Goal: Task Accomplishment & Management: Complete application form

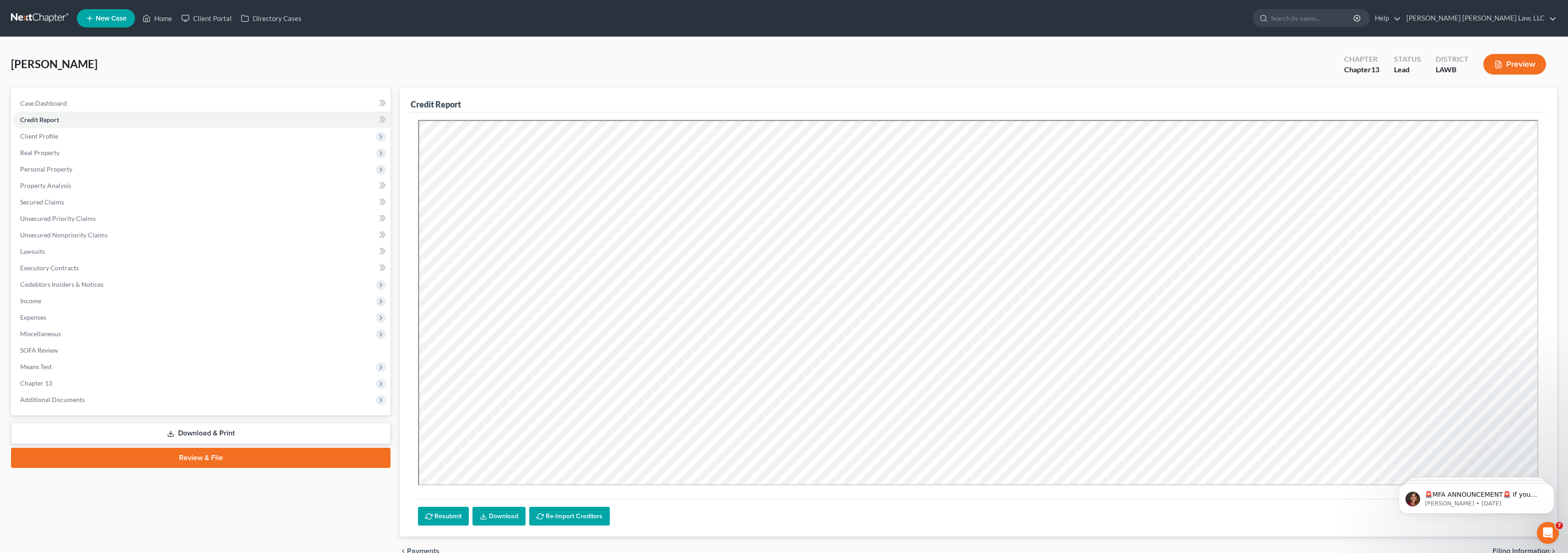
click at [58, 15] on link at bounding box center [40, 18] width 59 height 16
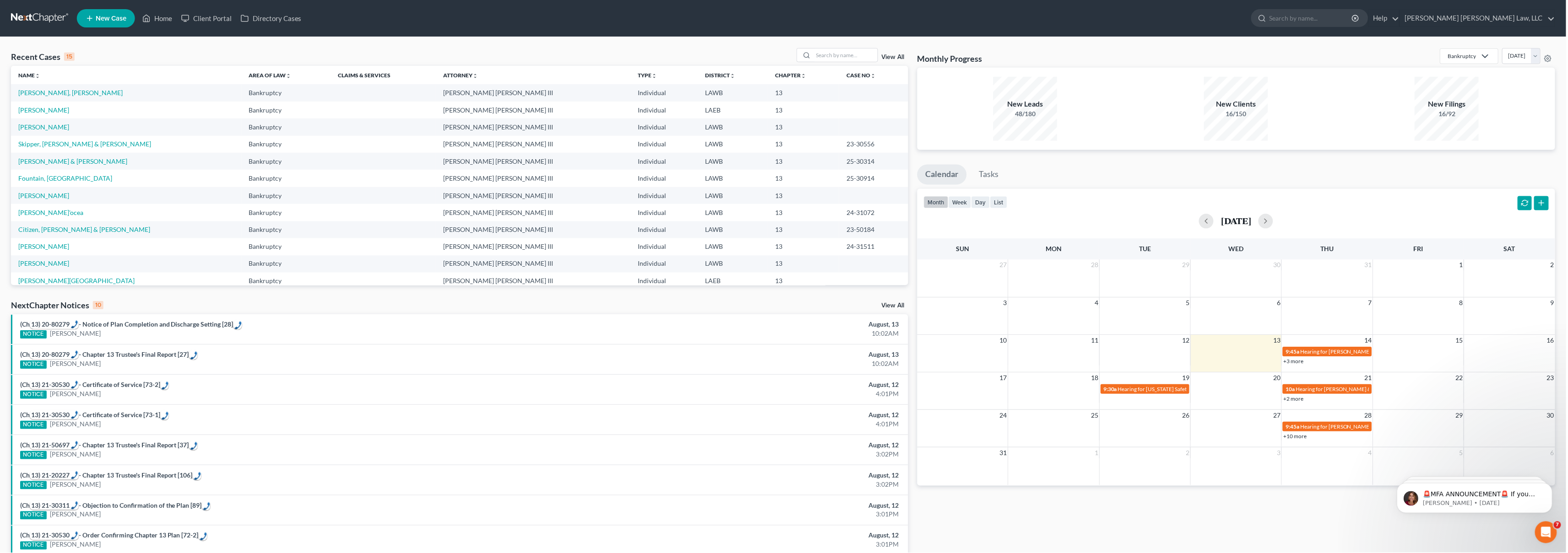
click at [117, 19] on span "New Case" at bounding box center [111, 18] width 31 height 7
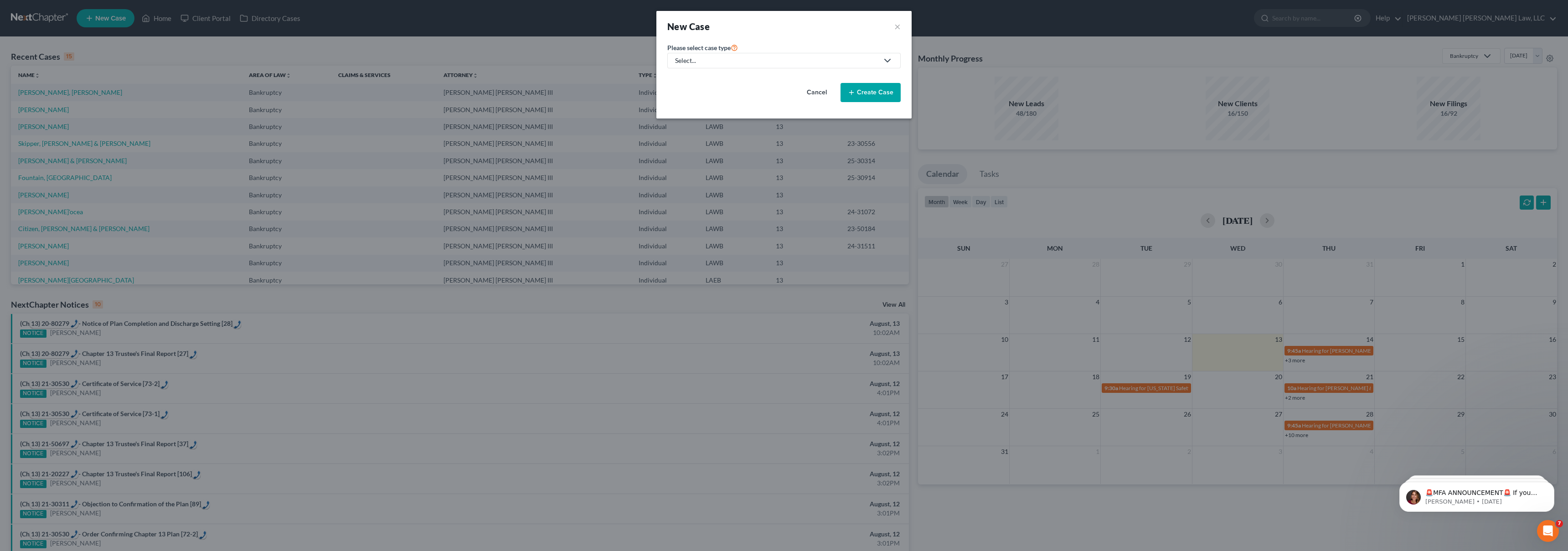
click at [771, 60] on div "Select..." at bounding box center [777, 60] width 203 height 9
click at [705, 75] on div "Bankruptcy" at bounding box center [716, 79] width 81 height 9
select select "36"
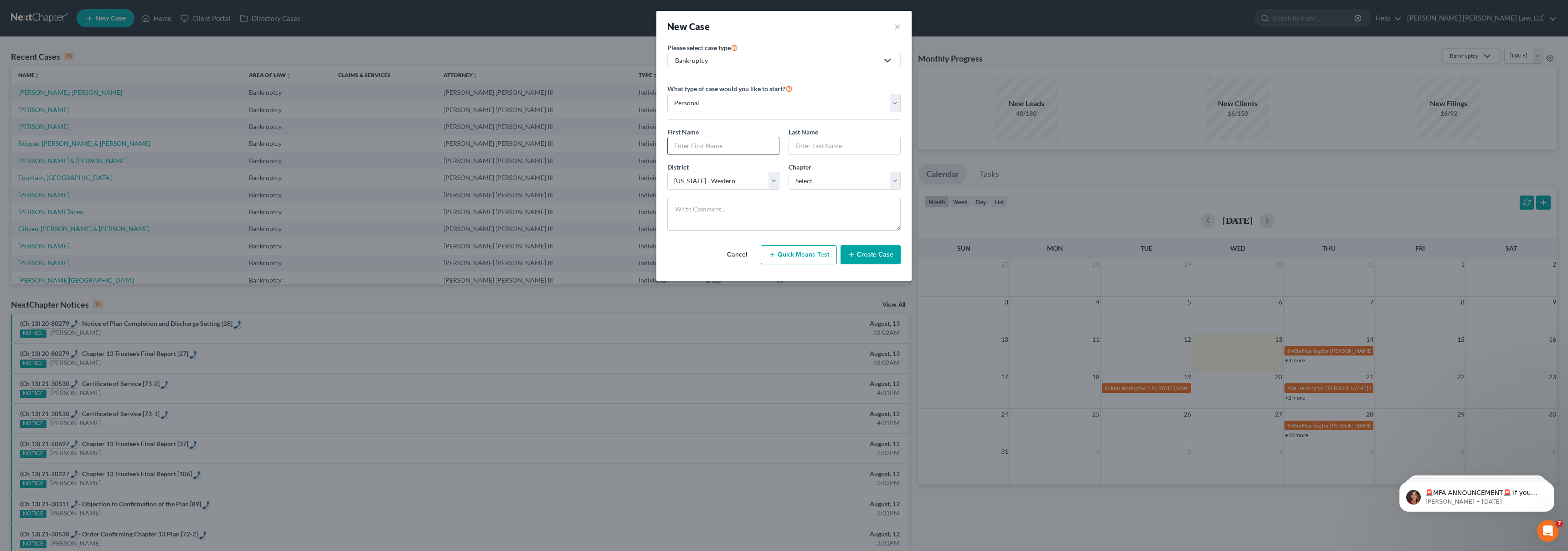
click at [716, 150] on input "text" at bounding box center [723, 146] width 111 height 17
type input "[PERSON_NAME]"
click at [856, 143] on input "Calbin" at bounding box center [844, 146] width 111 height 17
type input "[PERSON_NAME]"
select select "3"
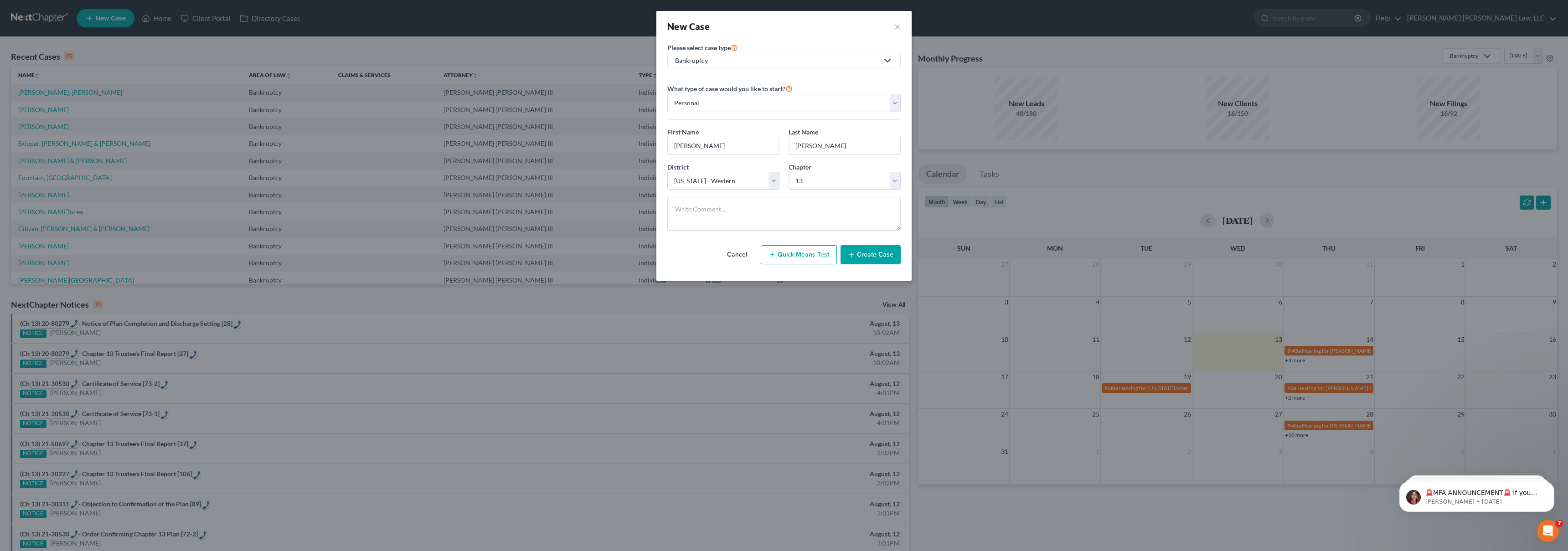
click at [878, 254] on button "Create Case" at bounding box center [870, 254] width 60 height 19
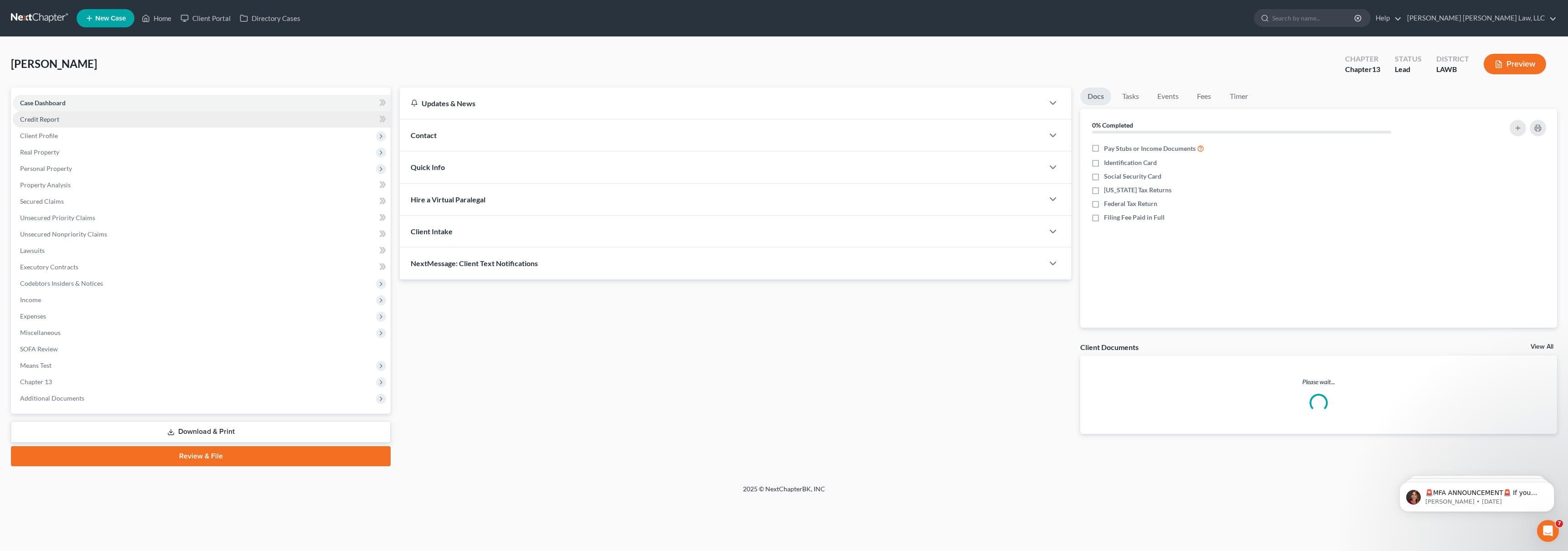
click at [97, 121] on link "Credit Report" at bounding box center [201, 119] width 378 height 16
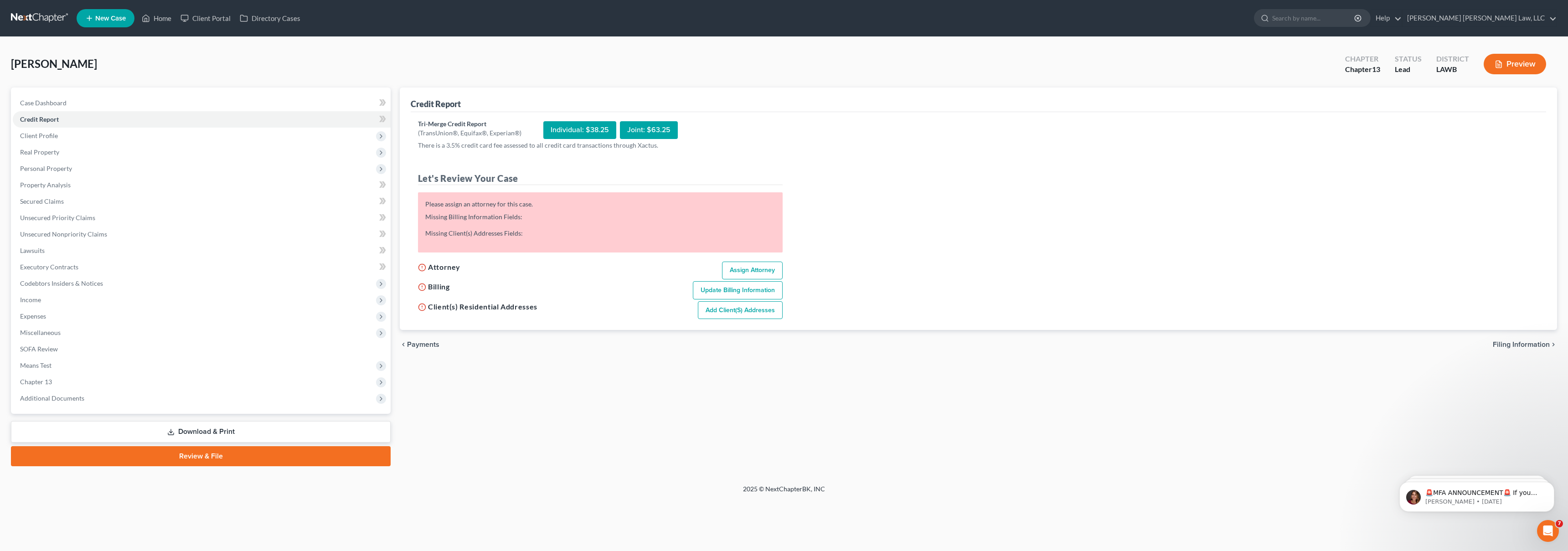
click at [767, 273] on link "Assign Attorney" at bounding box center [752, 271] width 61 height 18
click at [765, 272] on link "Assign Attorney" at bounding box center [752, 271] width 61 height 18
click at [740, 262] on link "Assign Attorney" at bounding box center [752, 271] width 61 height 18
click at [745, 258] on link "Assign Attorney" at bounding box center [752, 264] width 61 height 18
select select "1"
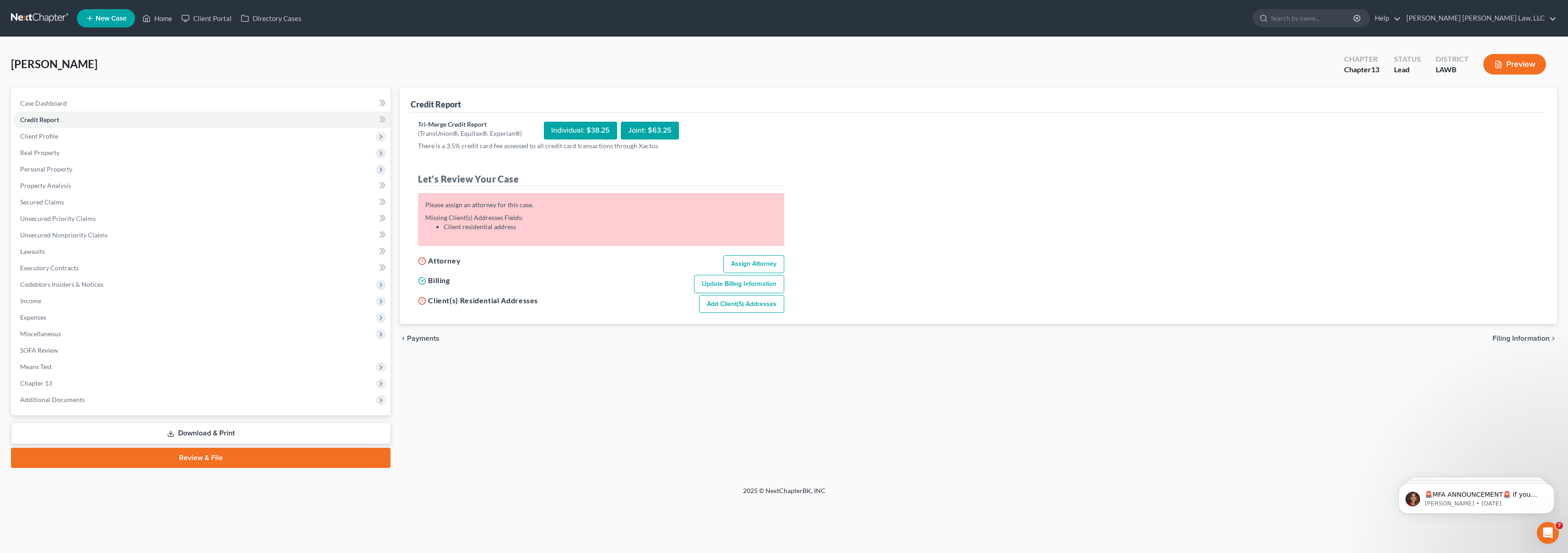
select select "0"
select select "3"
select select "36"
select select "19"
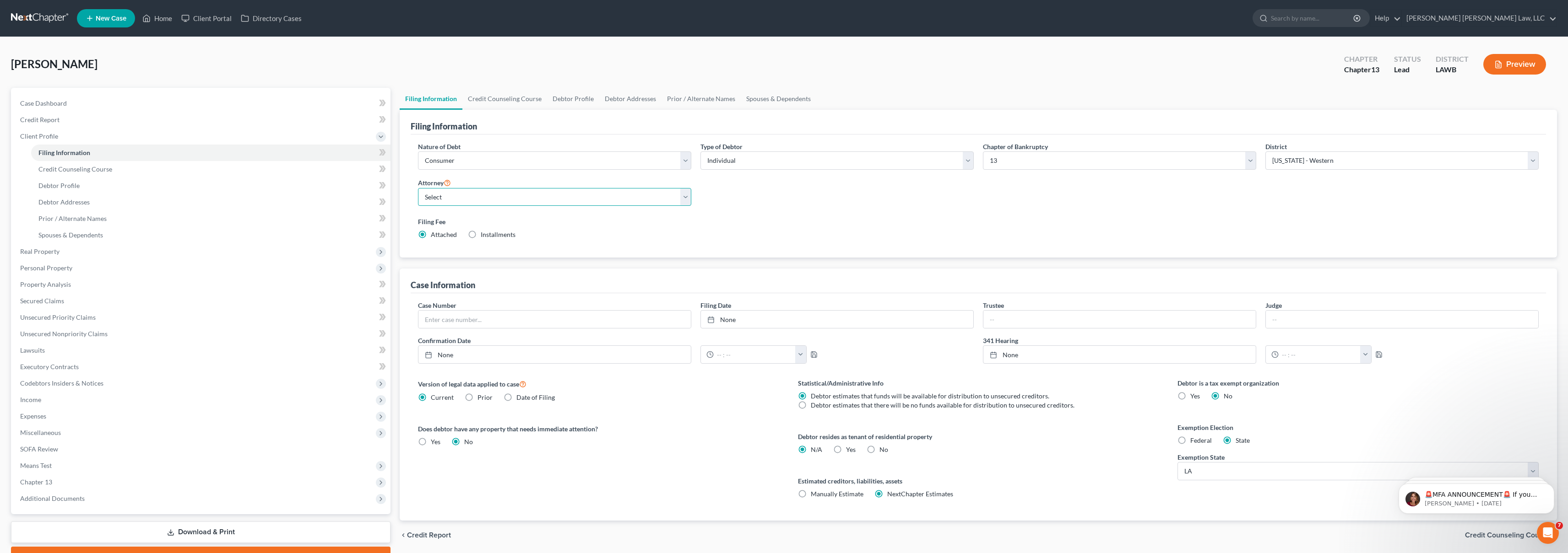
click at [586, 204] on select "Select" at bounding box center [554, 197] width 273 height 18
click at [649, 225] on label "Filing Fee" at bounding box center [978, 222] width 1121 height 10
click at [674, 195] on select "Select" at bounding box center [554, 197] width 273 height 18
click at [686, 196] on select "Select" at bounding box center [554, 197] width 273 height 18
select select "0"
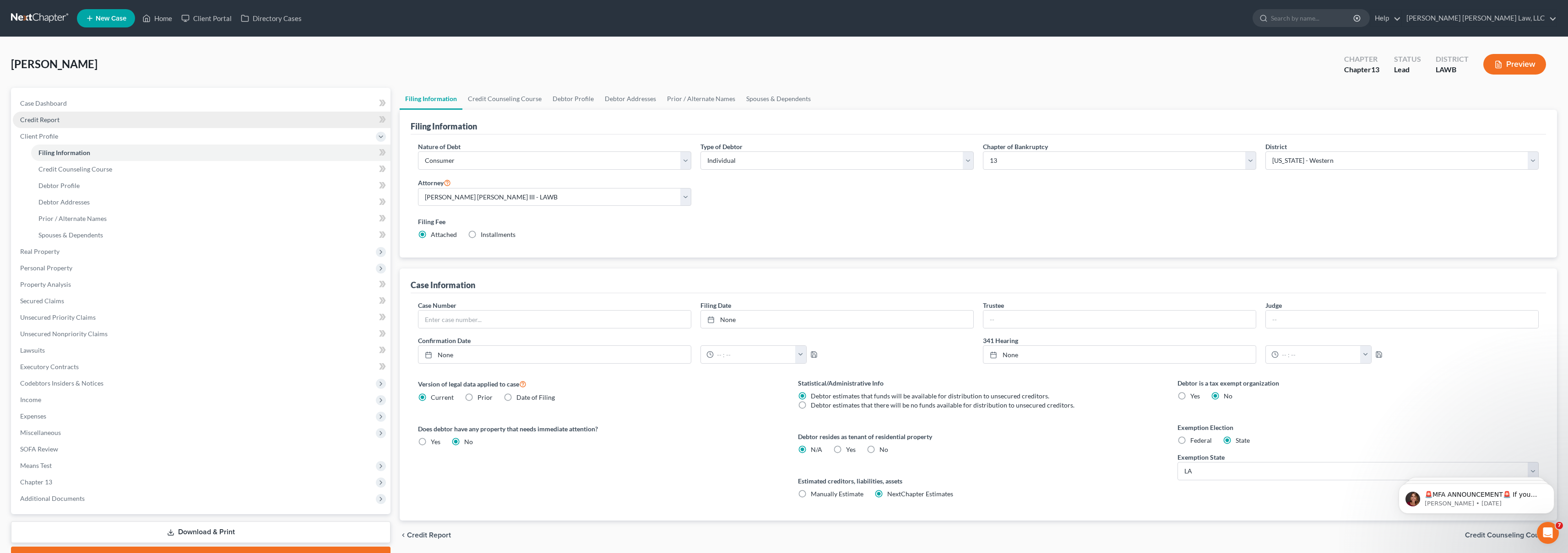
click at [61, 123] on link "Credit Report" at bounding box center [202, 120] width 378 height 16
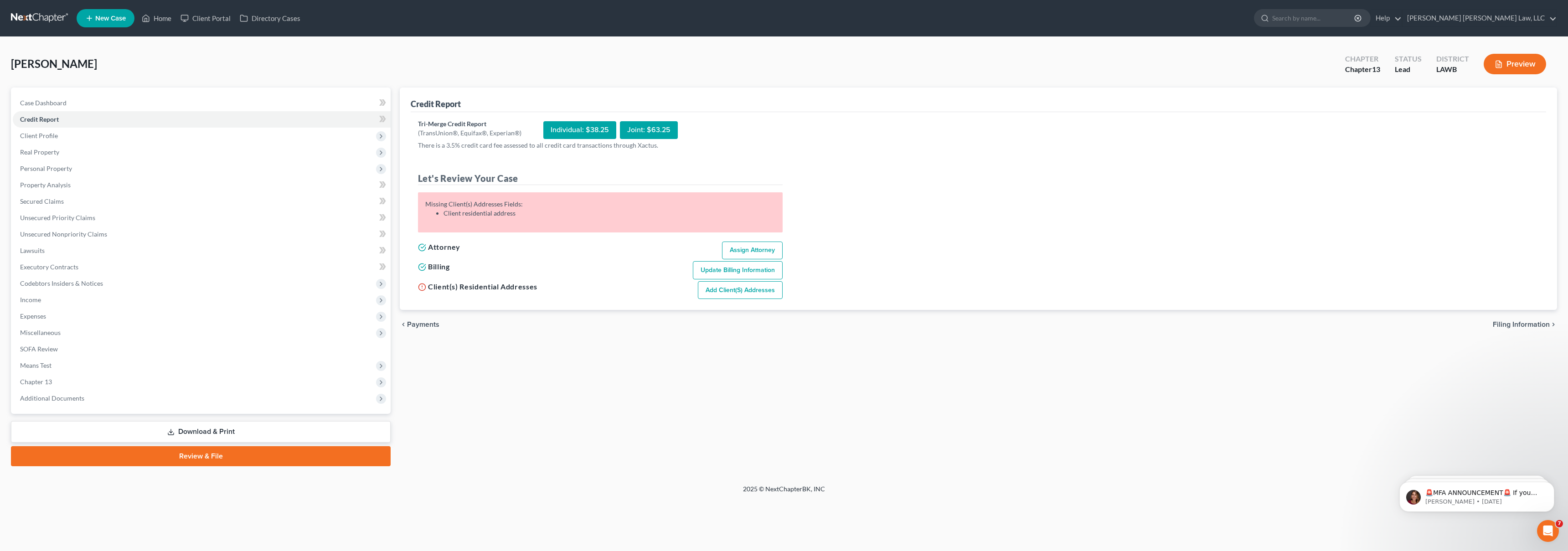
click at [734, 288] on link "Add Client(s) Addresses" at bounding box center [740, 290] width 85 height 18
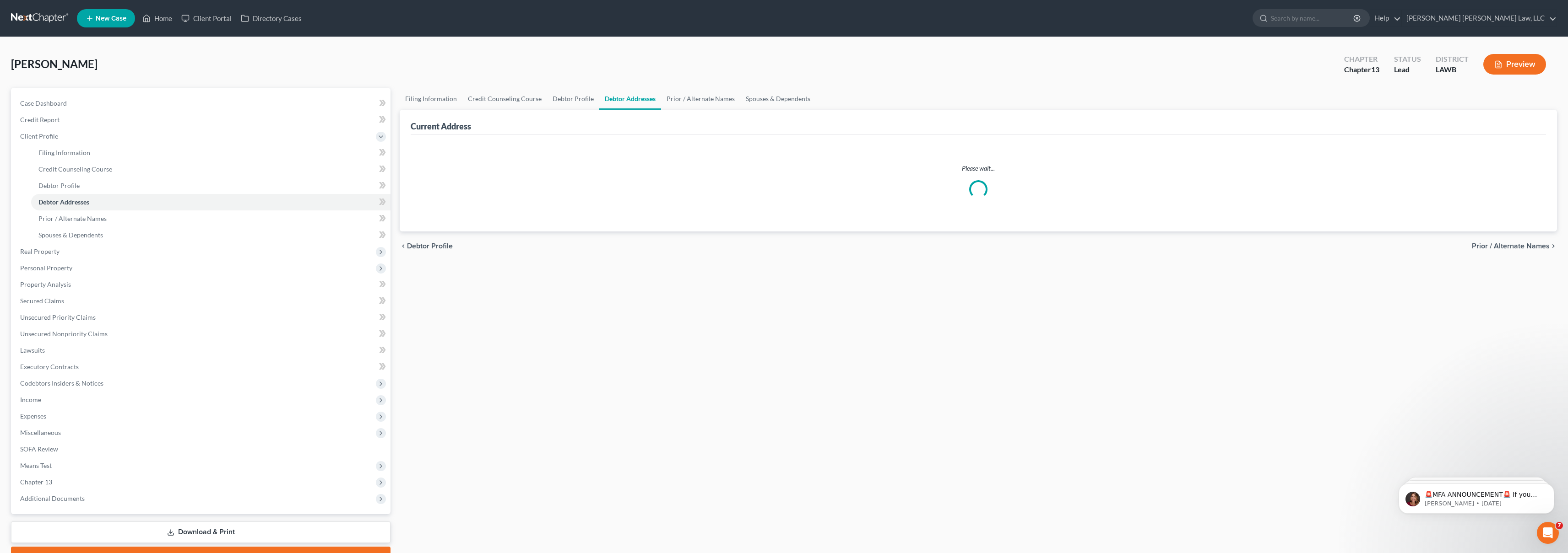
select select "0"
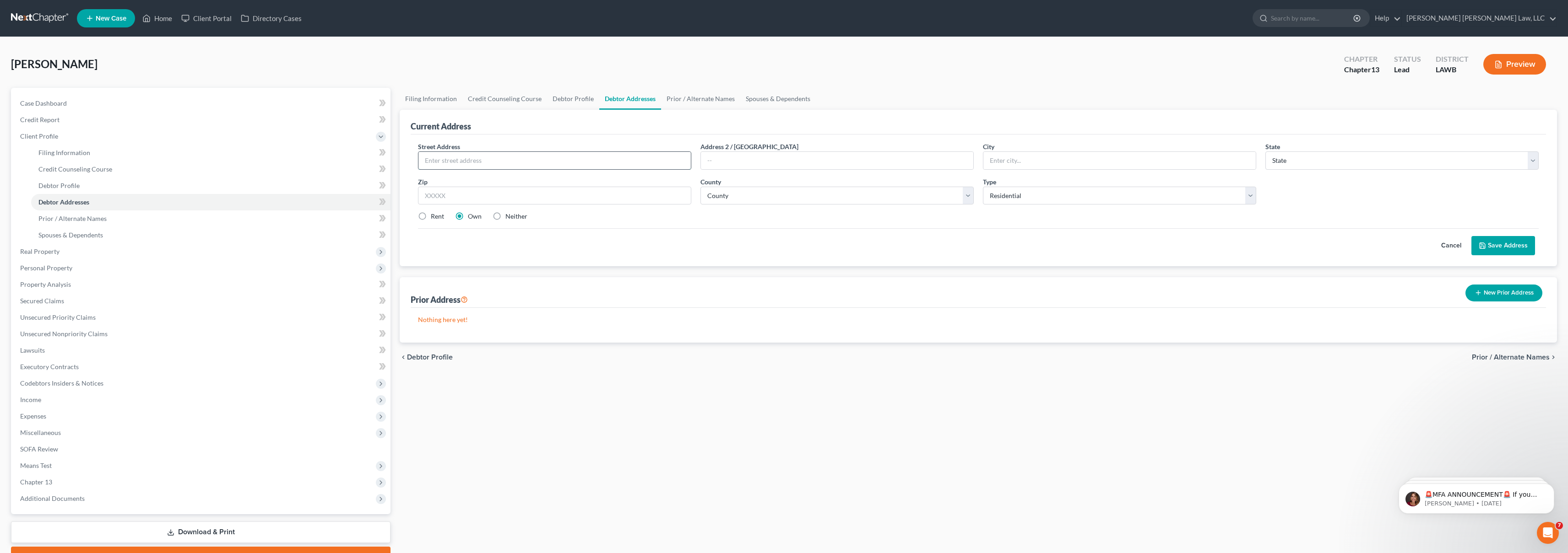
click at [474, 165] on input "text" at bounding box center [554, 161] width 273 height 17
click at [519, 160] on input "text" at bounding box center [554, 161] width 273 height 17
type input "[STREET_ADDRESS][PERSON_NAME]"
click at [1104, 160] on input "text" at bounding box center [1120, 161] width 273 height 17
type input "Tallulah"
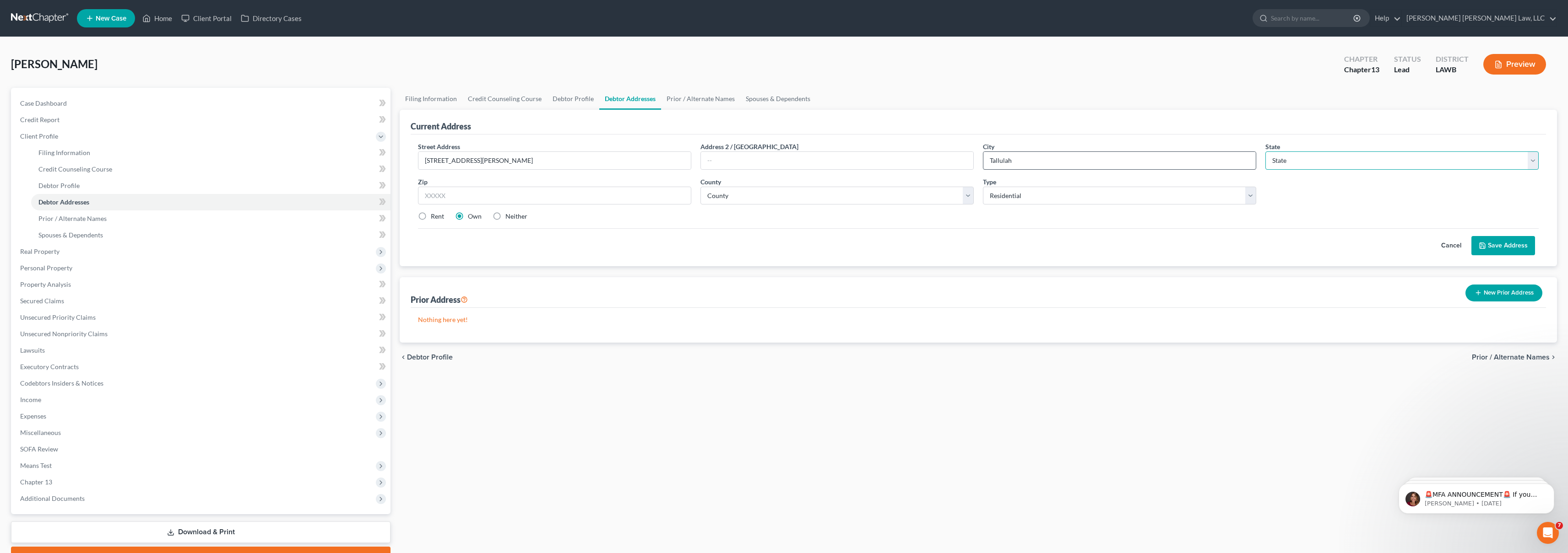
select select "19"
type input "71282"
select select "32"
click at [1229, 224] on div "Street Address * [STREET_ADDRESS][PERSON_NAME] * [GEOGRAPHIC_DATA] * State [US_…" at bounding box center [978, 185] width 1130 height 87
click at [1493, 246] on button "Save Address" at bounding box center [1503, 245] width 64 height 19
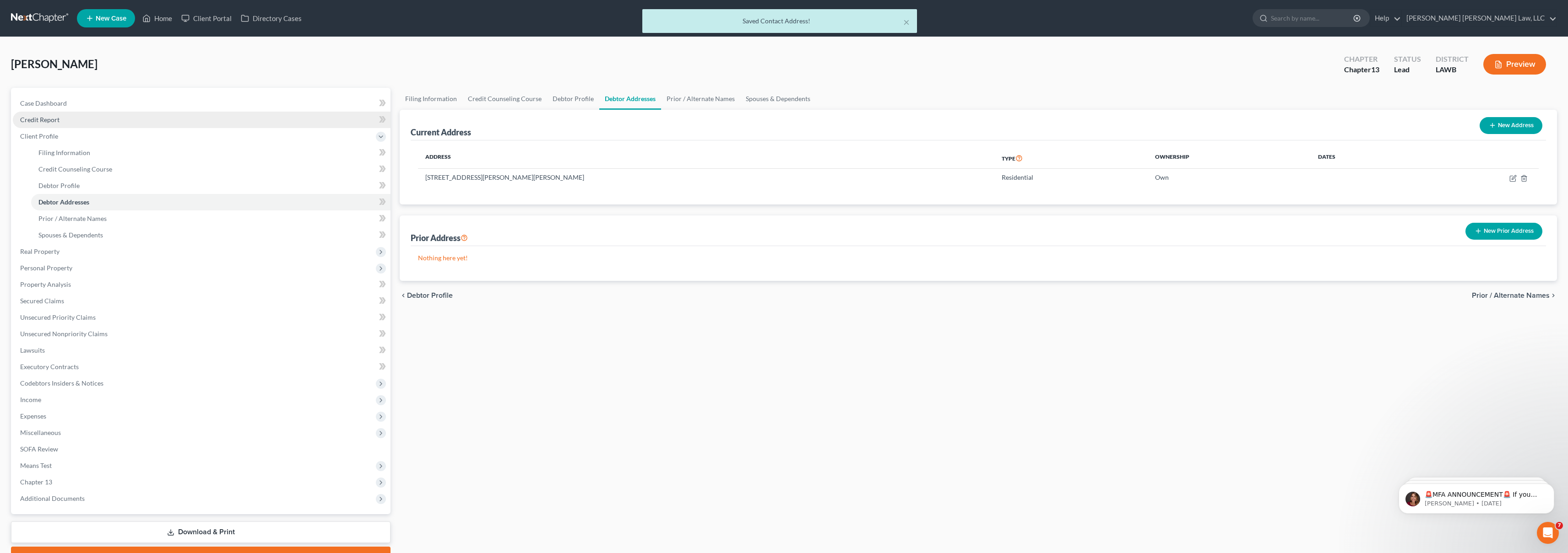
click at [83, 120] on link "Credit Report" at bounding box center [202, 120] width 378 height 16
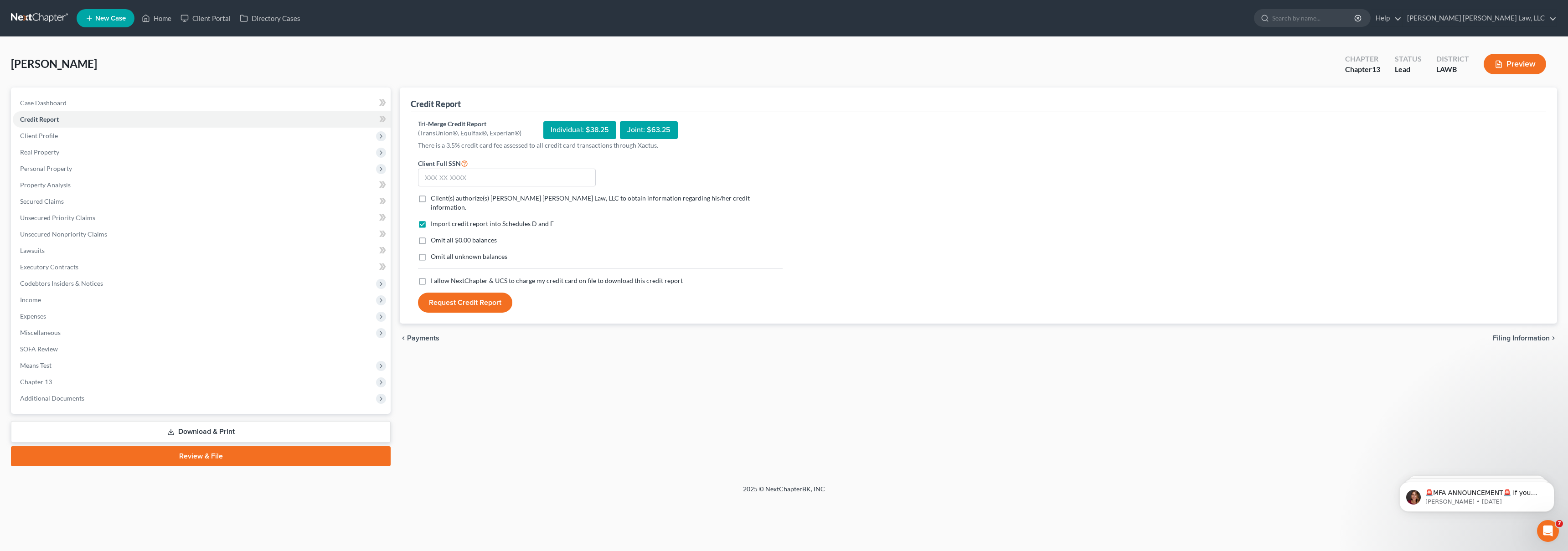
click at [431, 276] on label "I allow NextChapter & UCS to charge my credit card on file to download this cre…" at bounding box center [557, 281] width 252 height 9
click at [435, 276] on input "I allow NextChapter & UCS to charge my credit card on file to download this cre…" at bounding box center [438, 279] width 6 height 6
checkbox input "true"
drag, startPoint x: 424, startPoint y: 248, endPoint x: 422, endPoint y: 240, distance: 8.2
click at [431, 252] on label "Omit all unknown balances" at bounding box center [469, 256] width 77 height 9
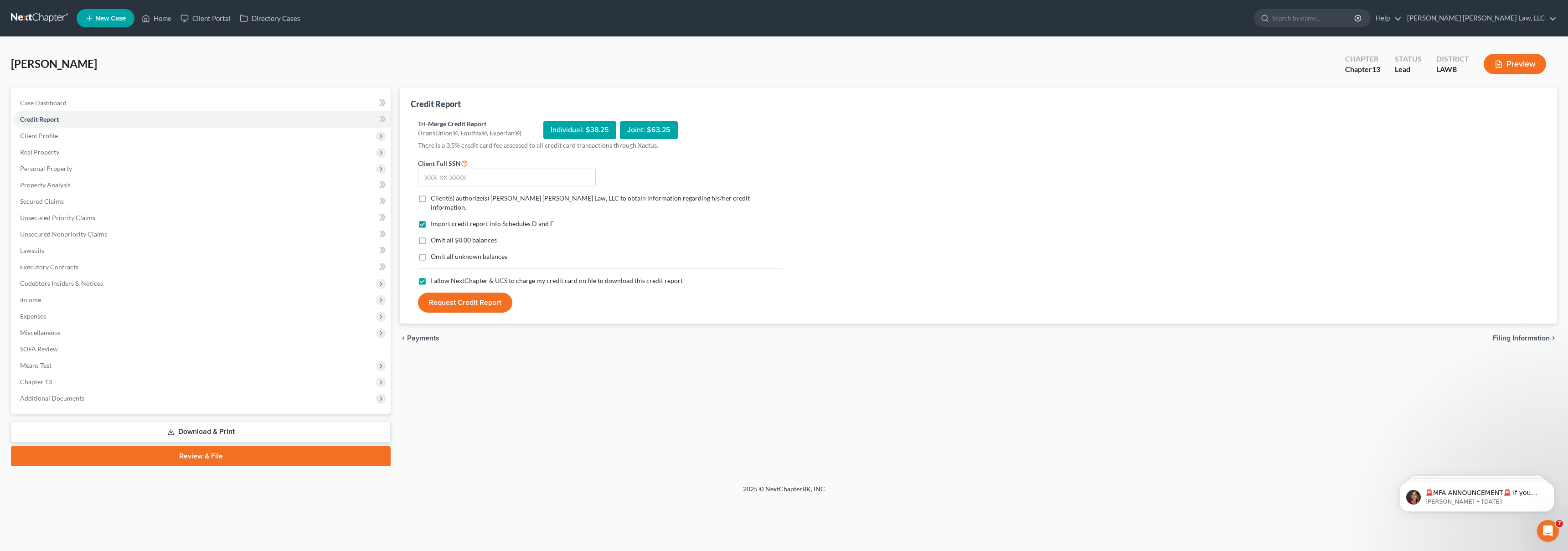
click at [435, 252] on input "Omit all unknown balances" at bounding box center [438, 255] width 6 height 6
checkbox input "true"
click at [431, 236] on label "Omit all $0.00 balances" at bounding box center [464, 240] width 66 height 9
click at [435, 236] on input "Omit all $0.00 balances" at bounding box center [438, 239] width 6 height 6
checkbox input "true"
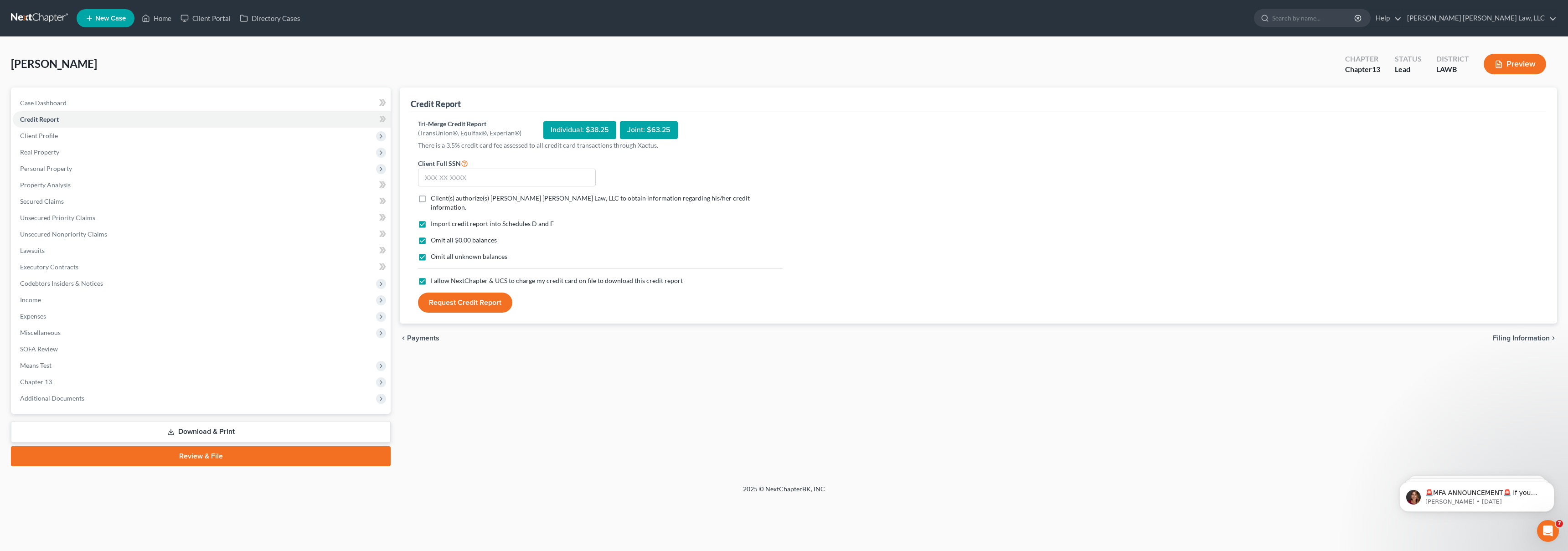
click at [431, 197] on label "Client(s) authorize(s) [PERSON_NAME] [PERSON_NAME] Law, LLC to obtain informati…" at bounding box center [607, 203] width 352 height 18
click at [435, 197] on input "Client(s) authorize(s) [PERSON_NAME] [PERSON_NAME] Law, LLC to obtain informati…" at bounding box center [438, 197] width 6 height 6
checkbox input "true"
click at [434, 180] on input "text" at bounding box center [507, 178] width 178 height 18
type input "437-33-5086"
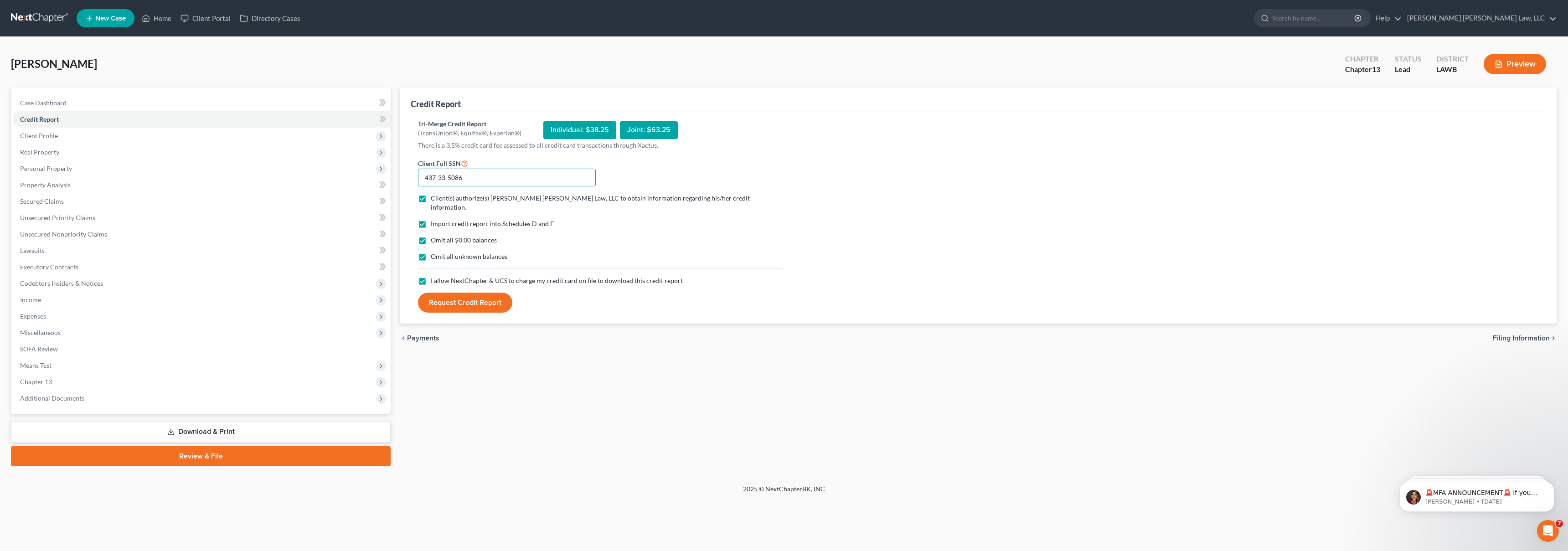
click at [418, 293] on button "Request Credit Report" at bounding box center [465, 303] width 94 height 20
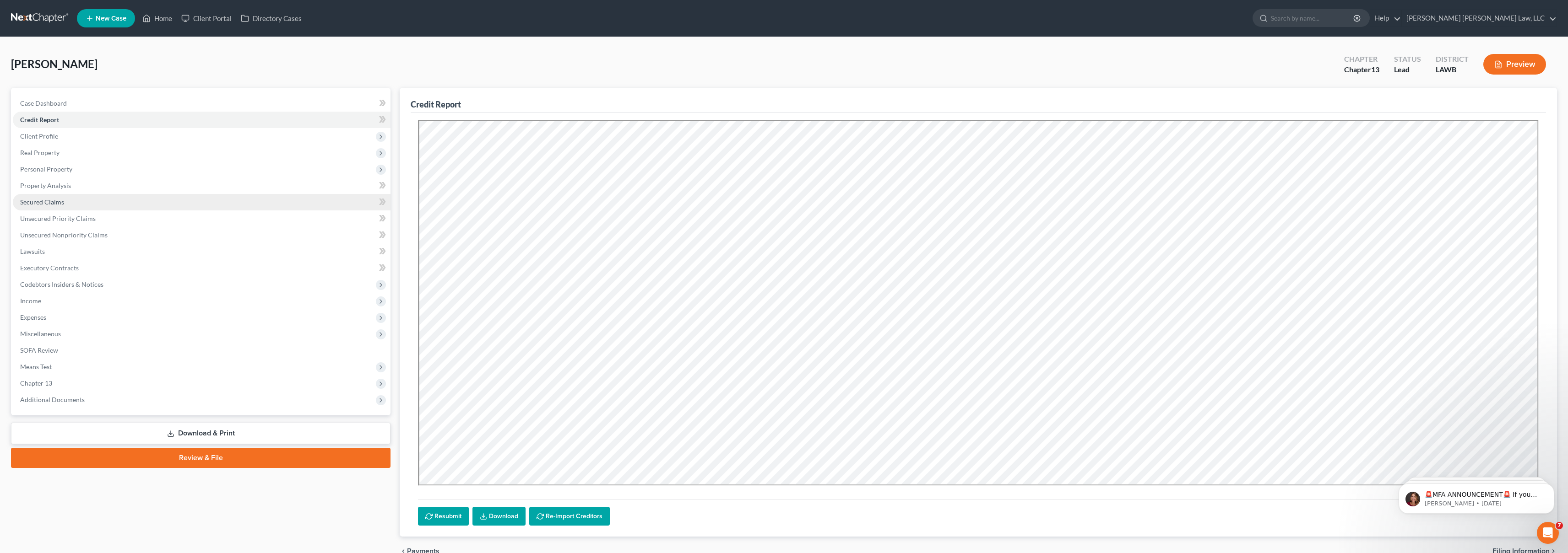
click at [99, 205] on link "Secured Claims" at bounding box center [202, 202] width 378 height 16
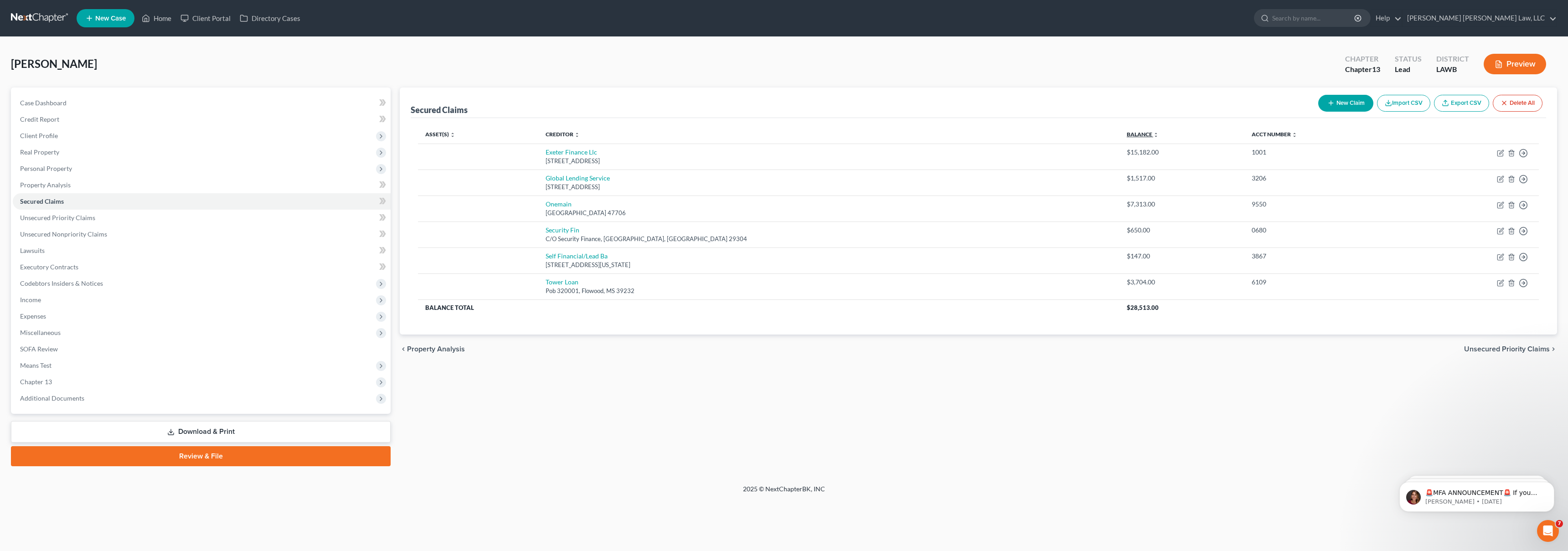
click at [1127, 137] on link "Balance expand_more expand_less unfold_more" at bounding box center [1143, 134] width 32 height 7
click at [58, 217] on span "Unsecured Priority Claims" at bounding box center [58, 217] width 75 height 8
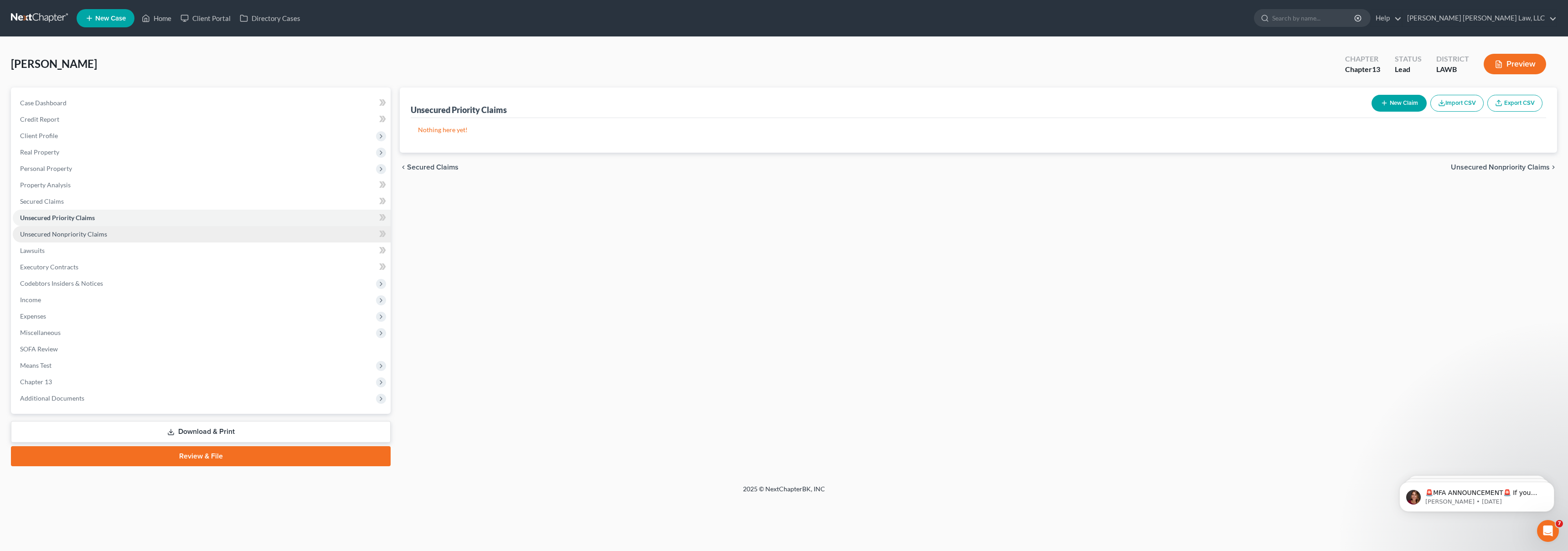
click at [78, 231] on span "Unsecured Nonpriority Claims" at bounding box center [63, 234] width 87 height 8
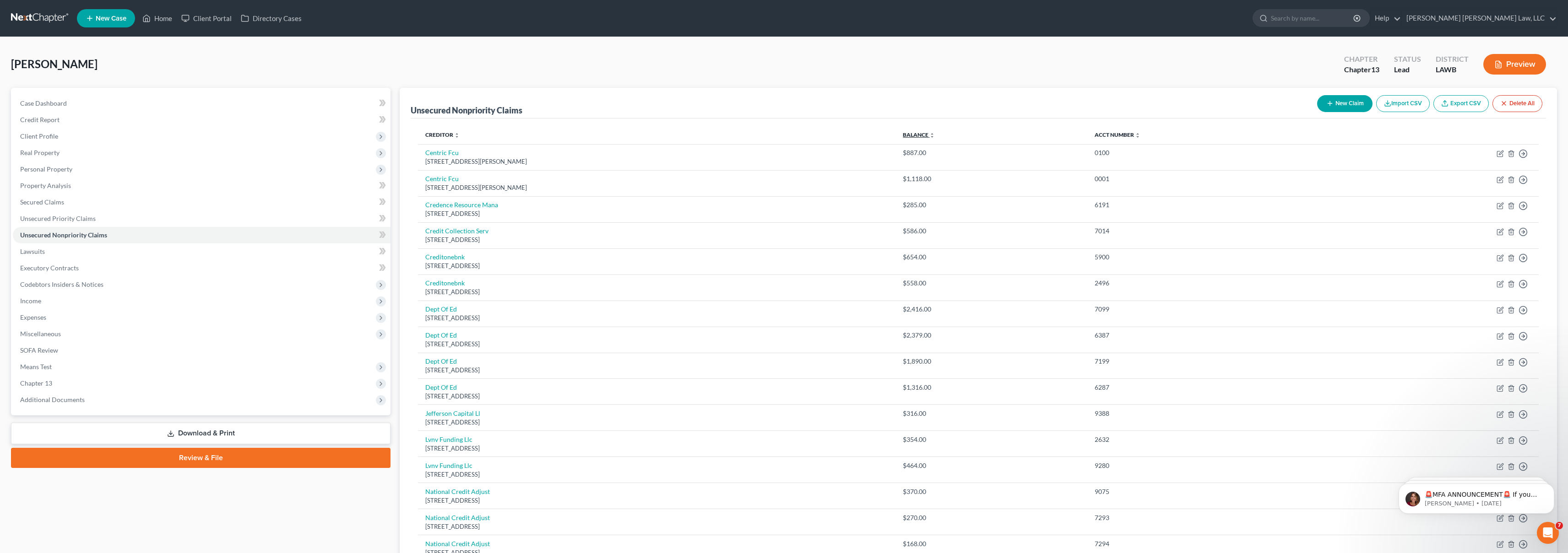
click at [935, 133] on link "Balance expand_more expand_less unfold_more" at bounding box center [919, 134] width 32 height 7
click at [170, 200] on link "Secured Claims" at bounding box center [202, 202] width 378 height 16
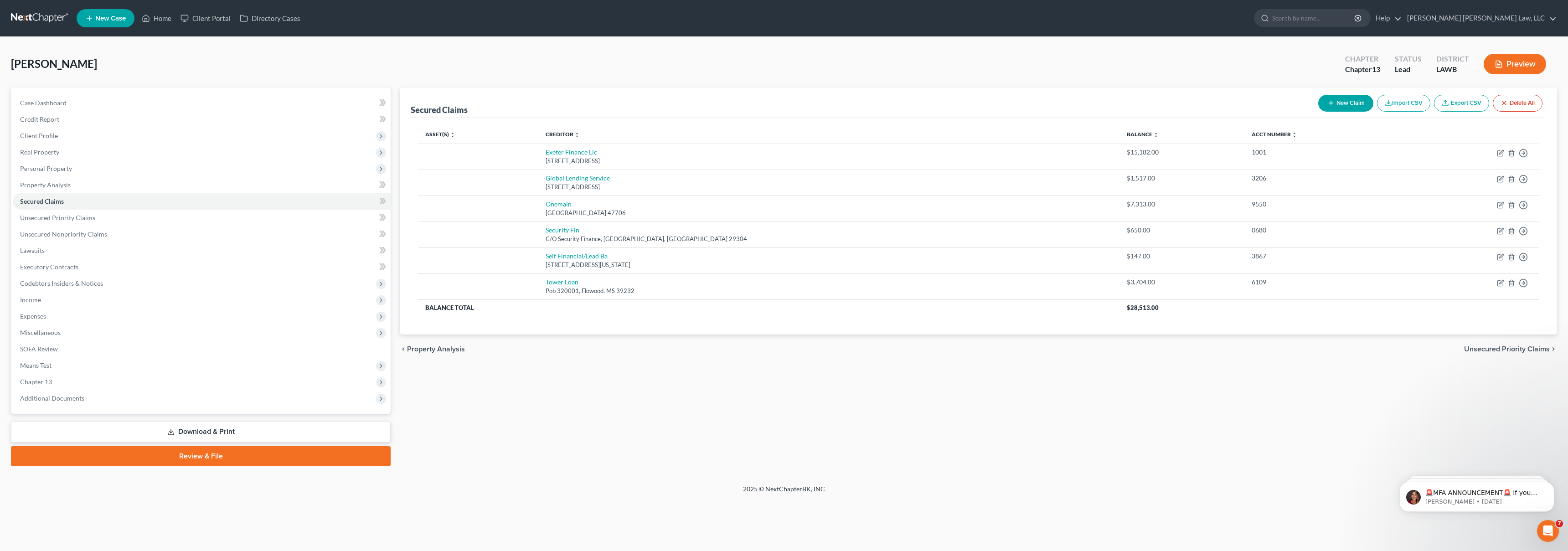
click at [1127, 136] on link "Balance expand_more expand_less unfold_more" at bounding box center [1143, 134] width 32 height 7
click at [1127, 136] on link "Balance expand_more expand_less unfold_more" at bounding box center [1143, 134] width 32 height 7
click at [1127, 136] on link "Balance expand_more expand_less unfold_more" at bounding box center [1143, 134] width 31 height 7
click at [55, 219] on span "Unsecured Priority Claims" at bounding box center [58, 217] width 75 height 8
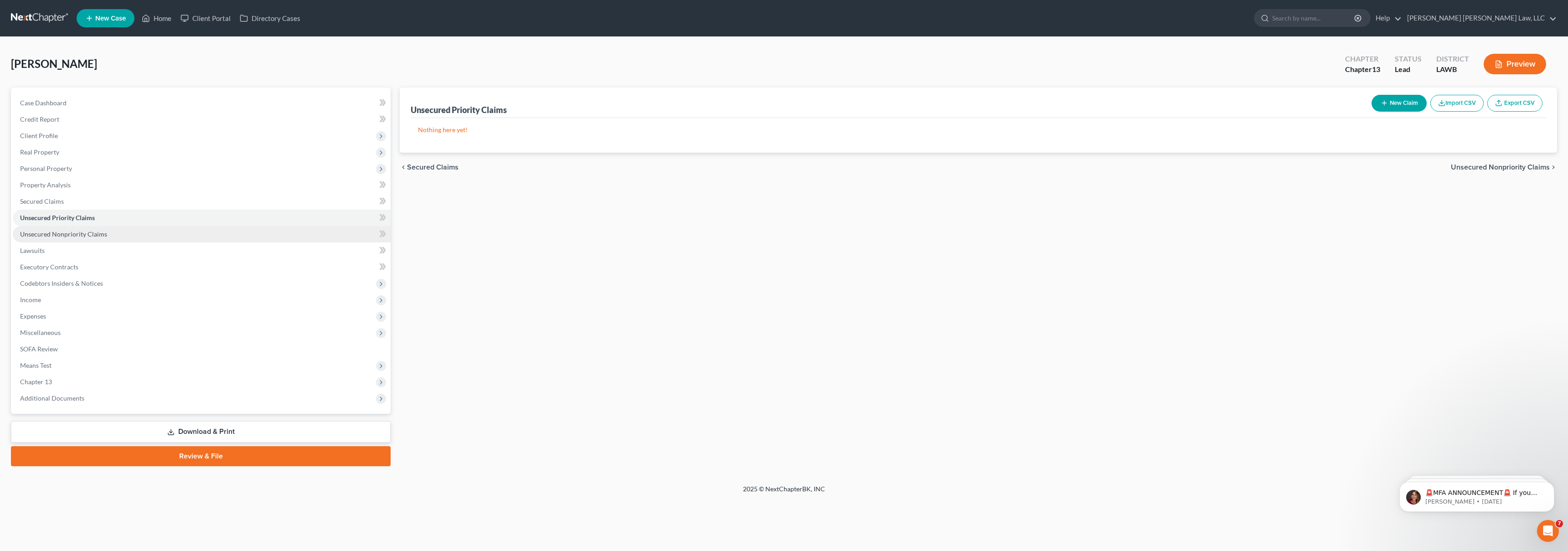
click at [71, 233] on span "Unsecured Nonpriority Claims" at bounding box center [63, 234] width 87 height 8
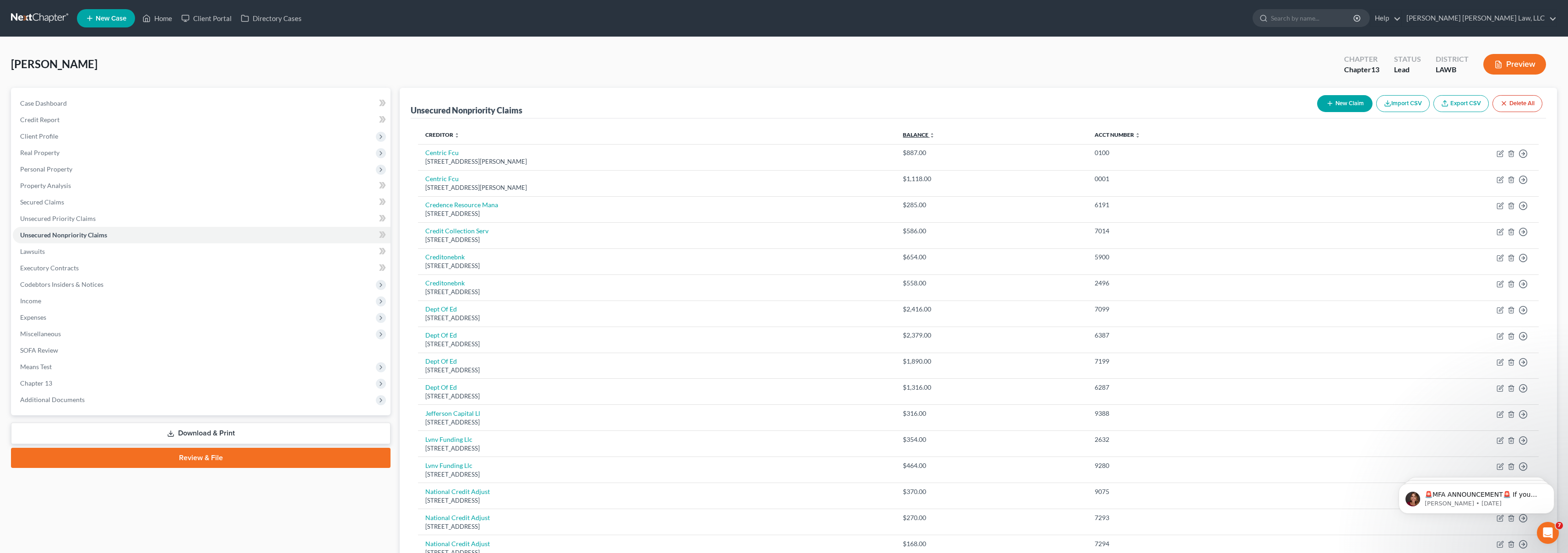
click at [935, 133] on link "Balance expand_more expand_less unfold_more" at bounding box center [919, 134] width 32 height 7
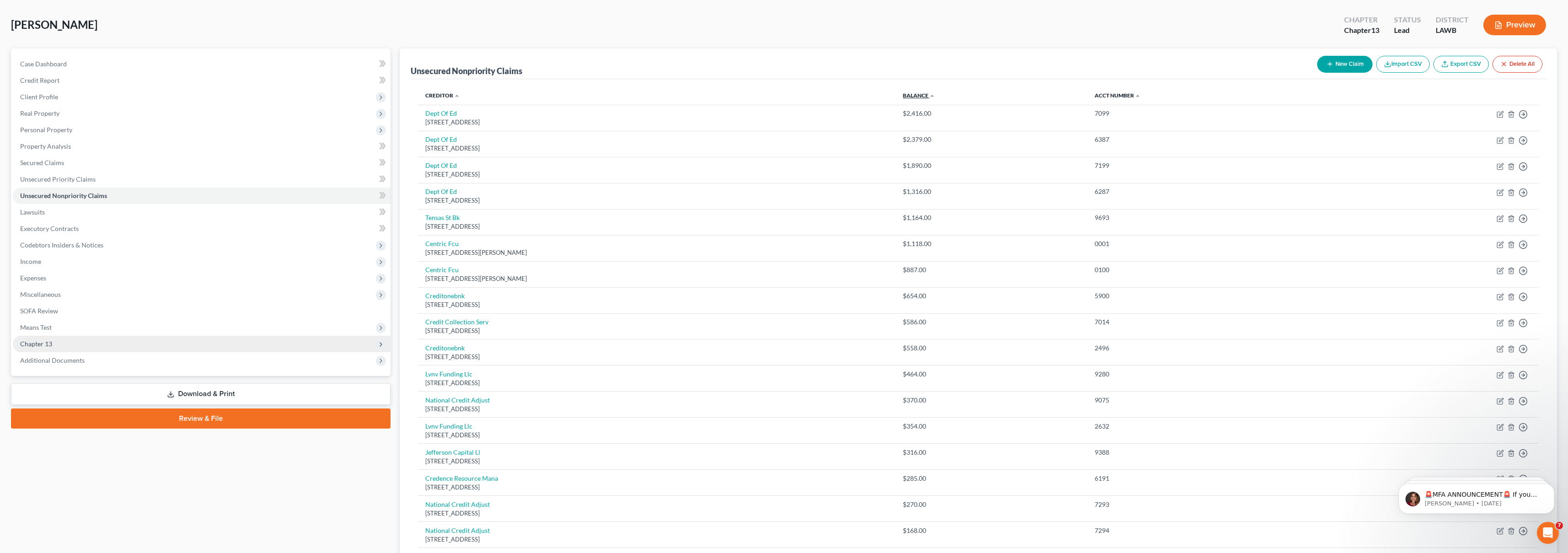
scroll to position [133, 0]
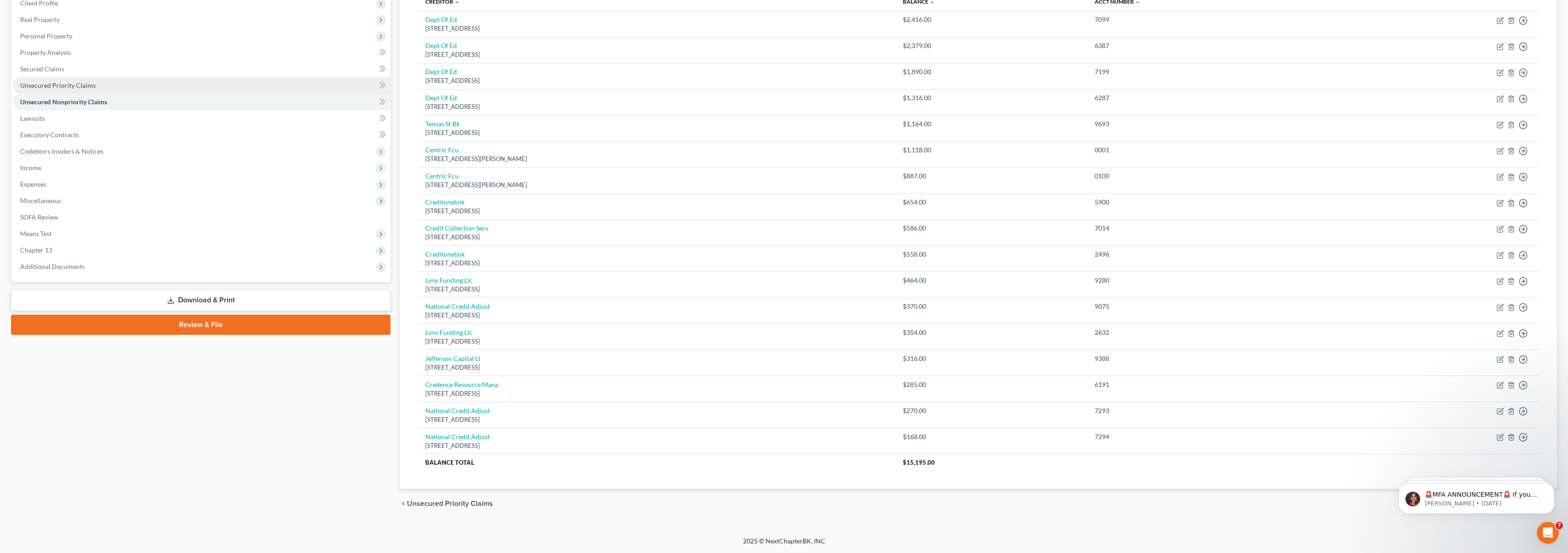
click at [56, 89] on span "Unsecured Priority Claims" at bounding box center [58, 85] width 76 height 8
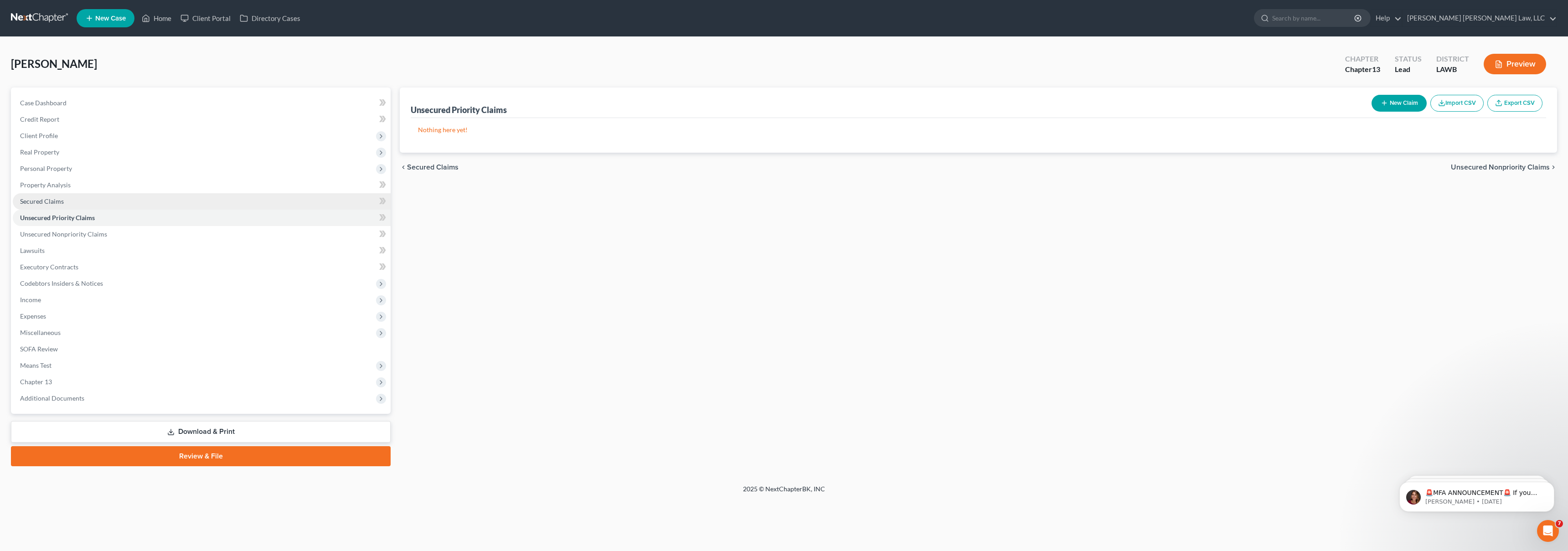
click at [80, 205] on link "Secured Claims" at bounding box center [201, 202] width 378 height 16
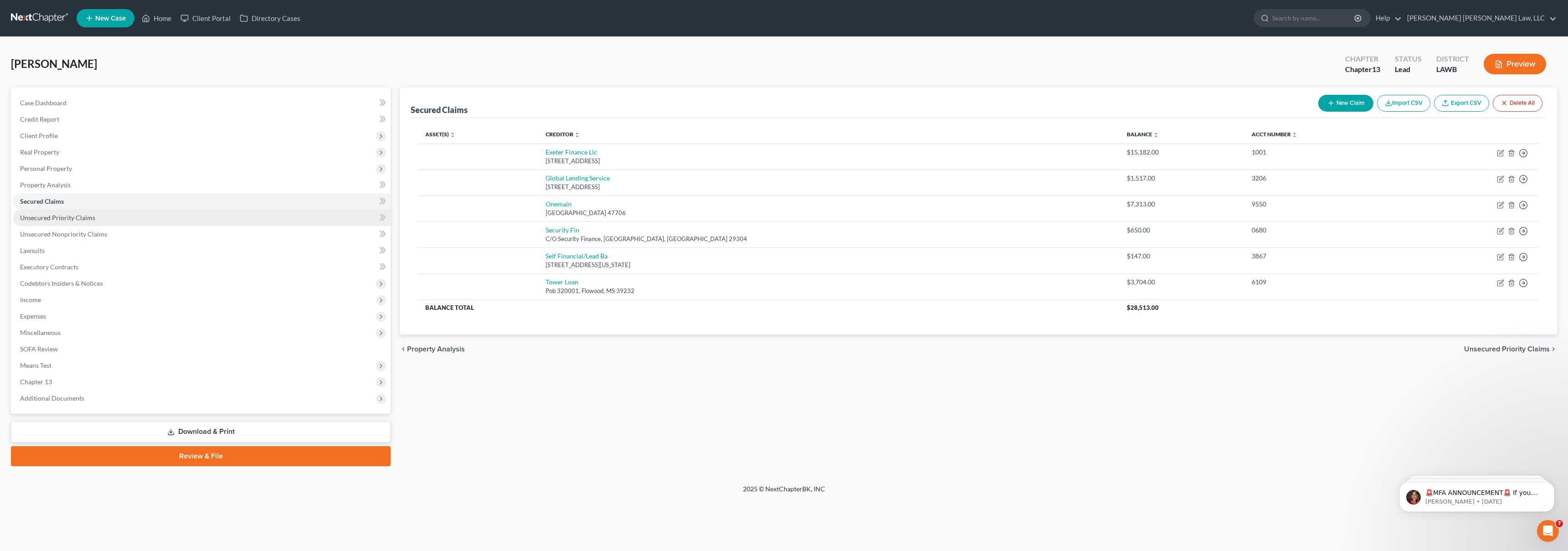
click at [111, 217] on link "Unsecured Priority Claims" at bounding box center [201, 217] width 378 height 16
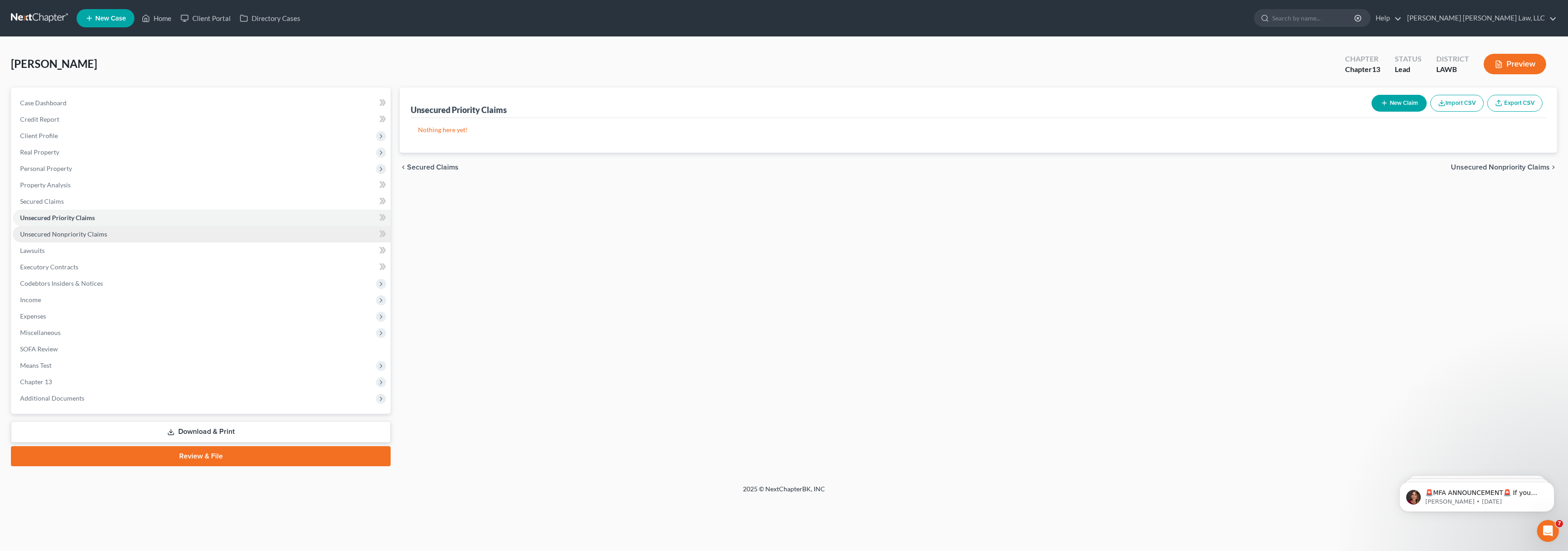
click at [113, 233] on link "Unsecured Nonpriority Claims" at bounding box center [201, 234] width 378 height 16
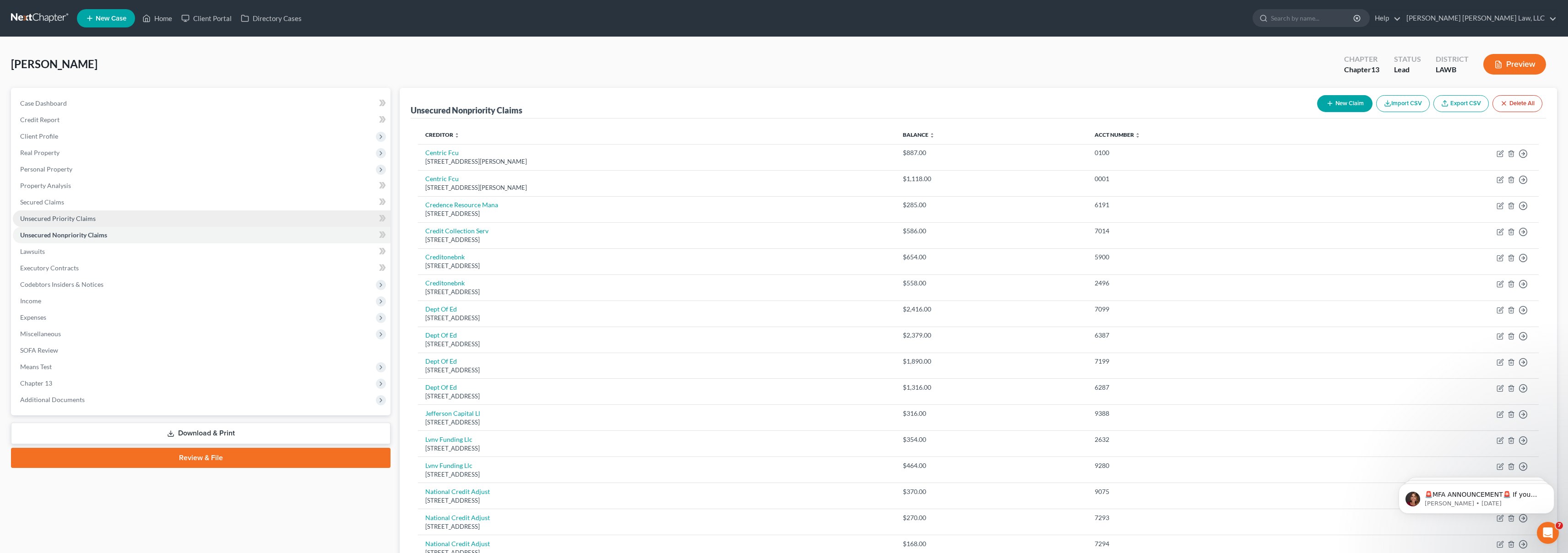
click at [127, 221] on link "Unsecured Priority Claims" at bounding box center [202, 218] width 378 height 16
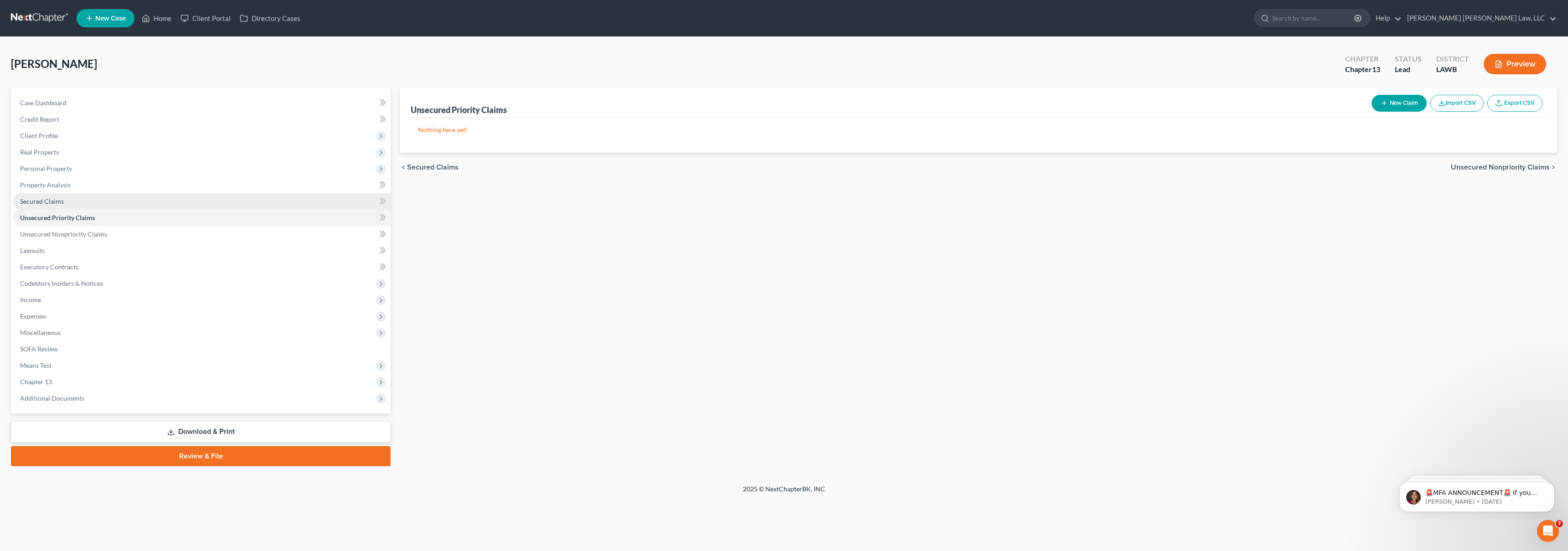
click at [133, 202] on link "Secured Claims" at bounding box center [201, 202] width 378 height 16
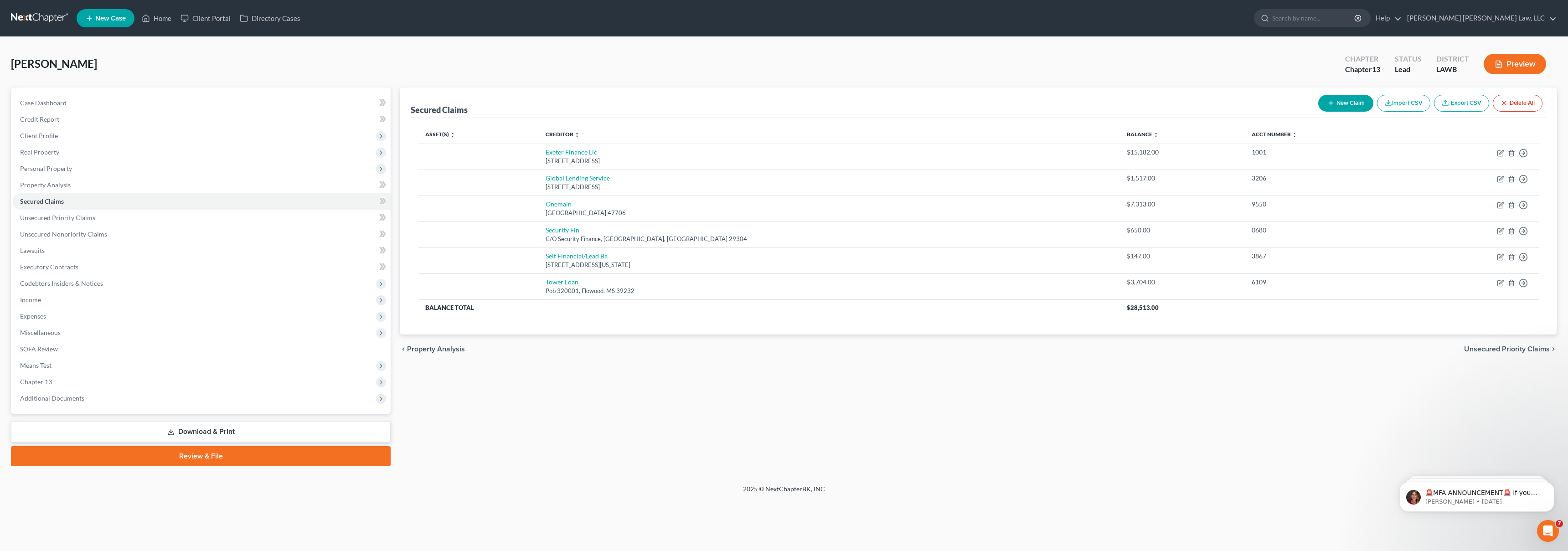
click at [1127, 133] on link "Balance expand_more expand_less unfold_more" at bounding box center [1143, 134] width 32 height 7
